Goal: Transaction & Acquisition: Purchase product/service

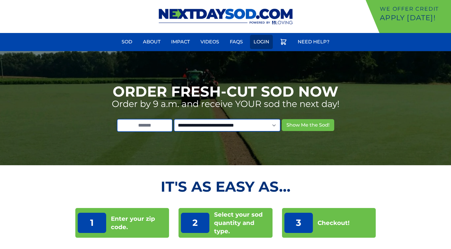
click at [267, 42] on link "Login" at bounding box center [261, 42] width 23 height 14
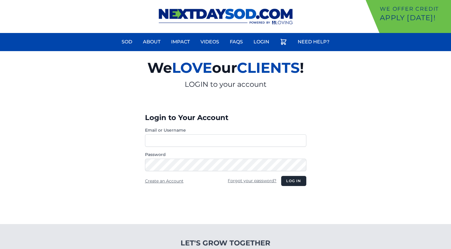
click at [187, 137] on input "Email or Username" at bounding box center [225, 140] width 161 height 12
type input "**********"
click at [291, 178] on button "Log in" at bounding box center [293, 181] width 25 height 10
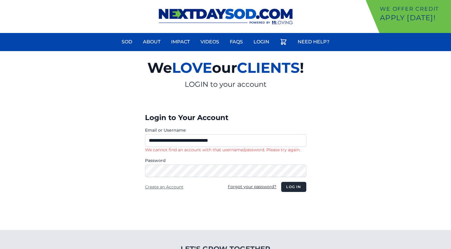
click at [256, 185] on link "Forgot your password?" at bounding box center [252, 186] width 49 height 5
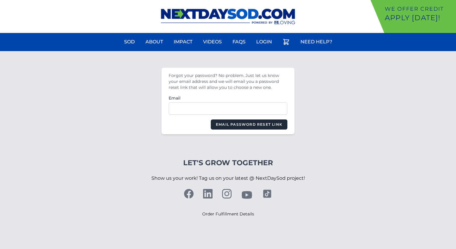
click at [184, 104] on input "Email" at bounding box center [227, 108] width 119 height 12
type input "**********"
click at [269, 122] on button "Email Password Reset Link" at bounding box center [249, 124] width 77 height 10
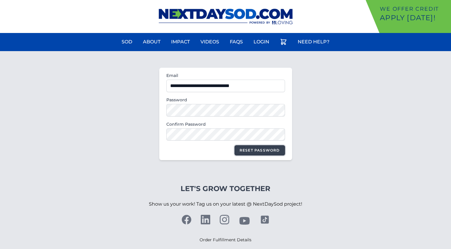
click at [252, 147] on button "Reset Password" at bounding box center [260, 150] width 50 height 10
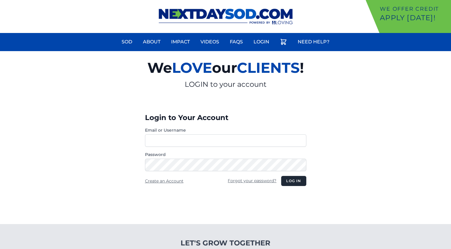
click at [201, 140] on input "Email or Username" at bounding box center [225, 140] width 161 height 12
type input "**********"
click at [289, 179] on button "Log in" at bounding box center [293, 181] width 25 height 10
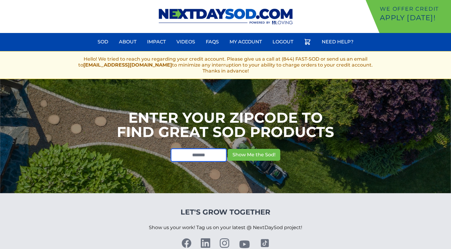
click at [217, 153] on input "text" at bounding box center [199, 154] width 56 height 13
type input "*****"
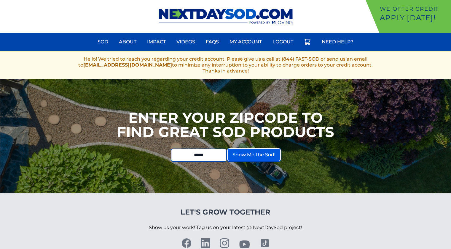
click at [244, 156] on button "Show Me the Sod!" at bounding box center [254, 155] width 53 height 12
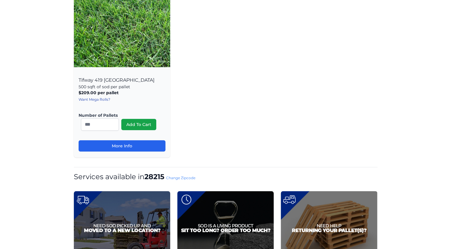
scroll to position [119, 0]
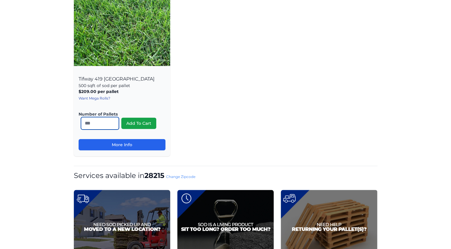
click at [113, 121] on input "*" at bounding box center [100, 123] width 38 height 12
type input "*"
click at [113, 121] on input "*" at bounding box center [100, 123] width 38 height 12
click at [141, 123] on button "Add To Cart" at bounding box center [138, 122] width 35 height 11
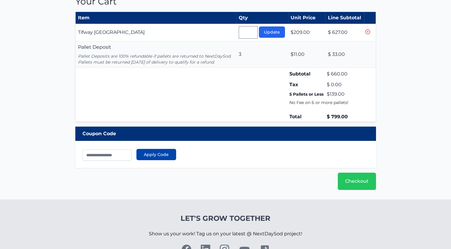
scroll to position [119, 0]
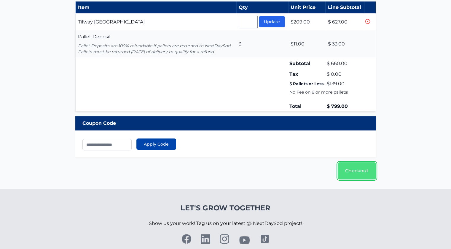
click at [354, 172] on link "Checkout" at bounding box center [357, 170] width 38 height 17
